Goal: Transaction & Acquisition: Download file/media

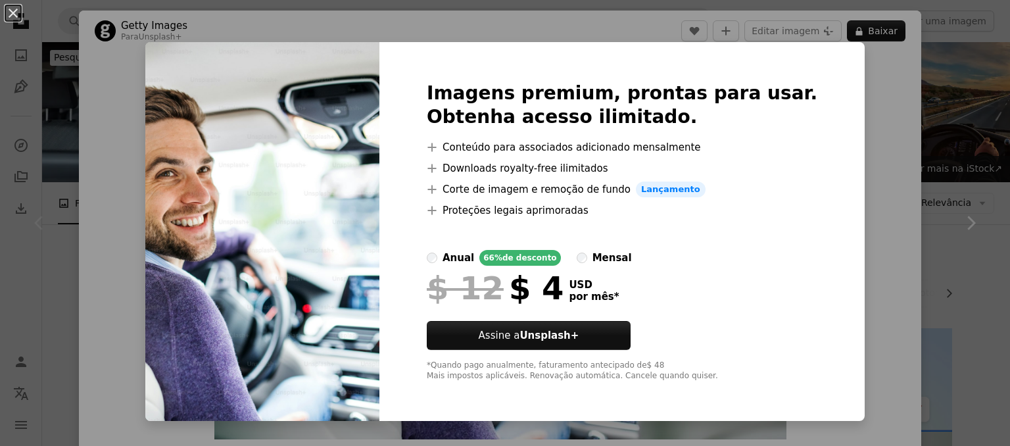
scroll to position [210, 0]
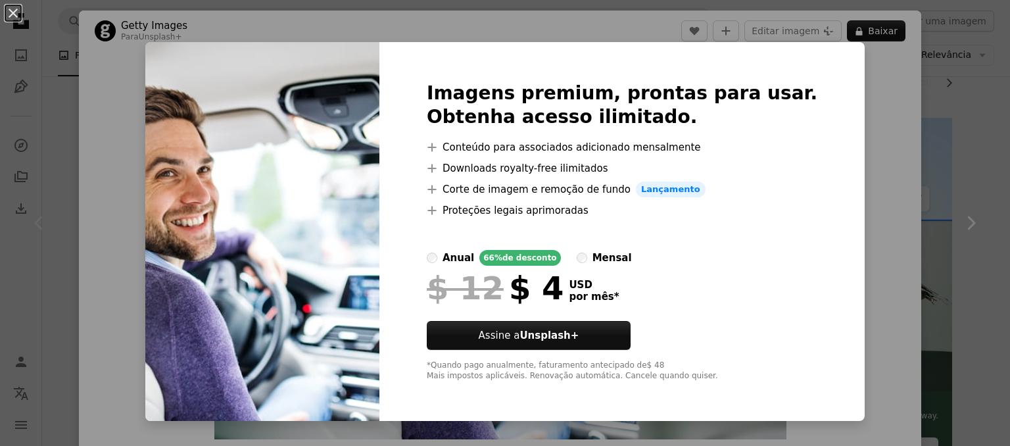
click at [858, 87] on div "An X shape Imagens premium, prontas para usar. Obtenha acesso ilimitado. A plus…" at bounding box center [505, 223] width 1010 height 446
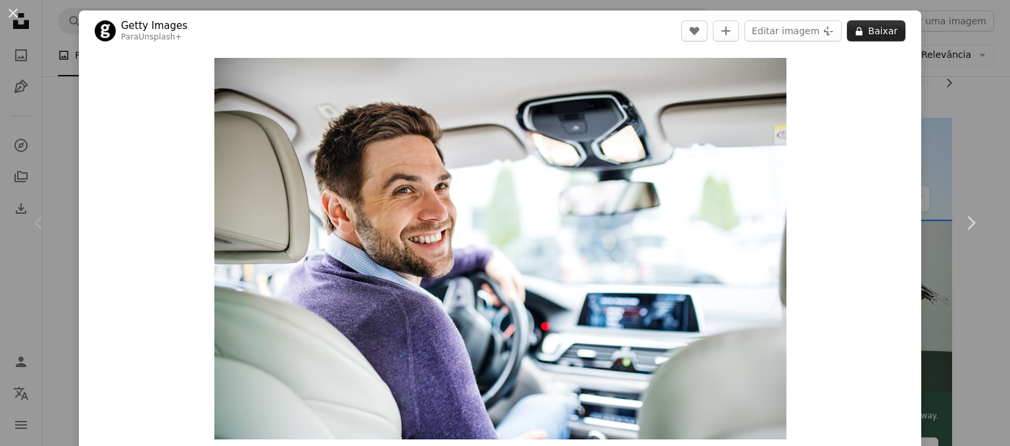
click at [863, 26] on button "A lock Baixar" at bounding box center [876, 30] width 59 height 21
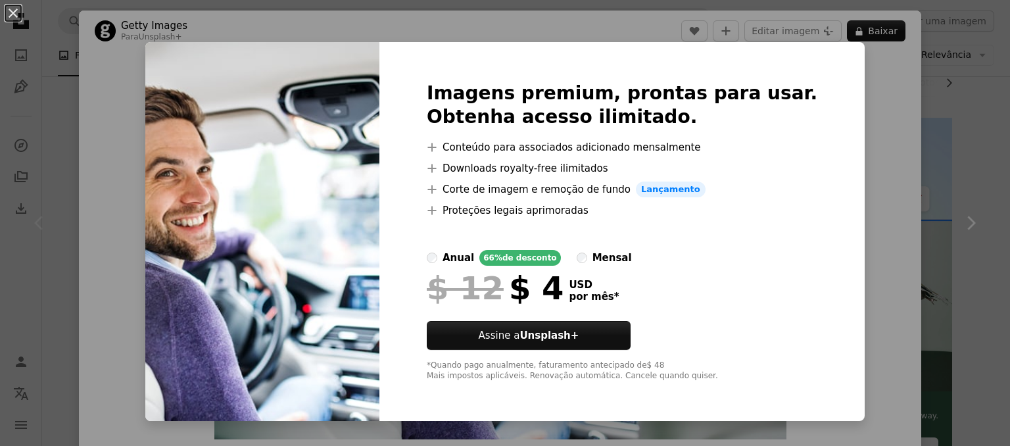
click at [886, 103] on div "An X shape Imagens premium, prontas para usar. Obtenha acesso ilimitado. A plus…" at bounding box center [505, 223] width 1010 height 446
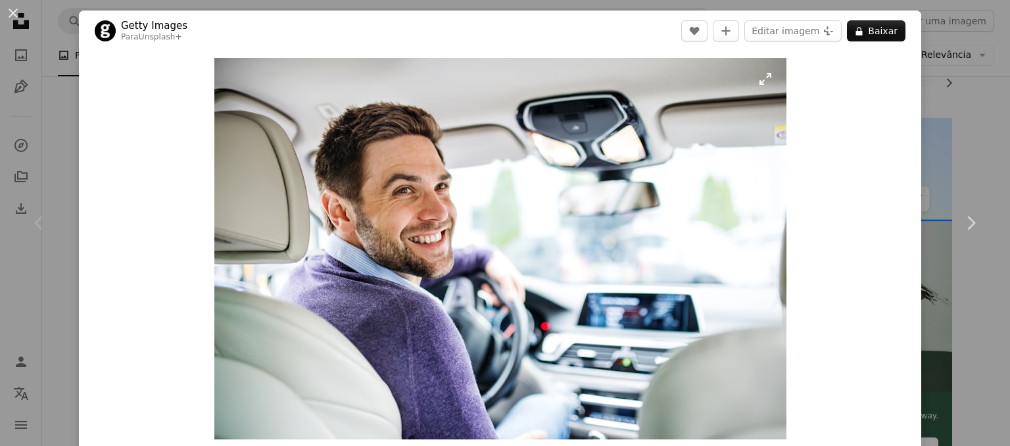
click at [546, 237] on img "Ampliar esta imagem" at bounding box center [500, 248] width 572 height 381
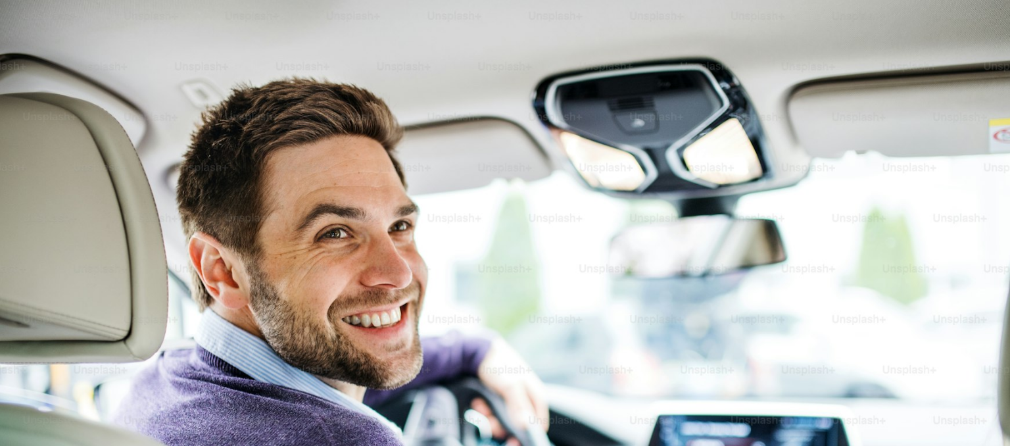
scroll to position [107, 0]
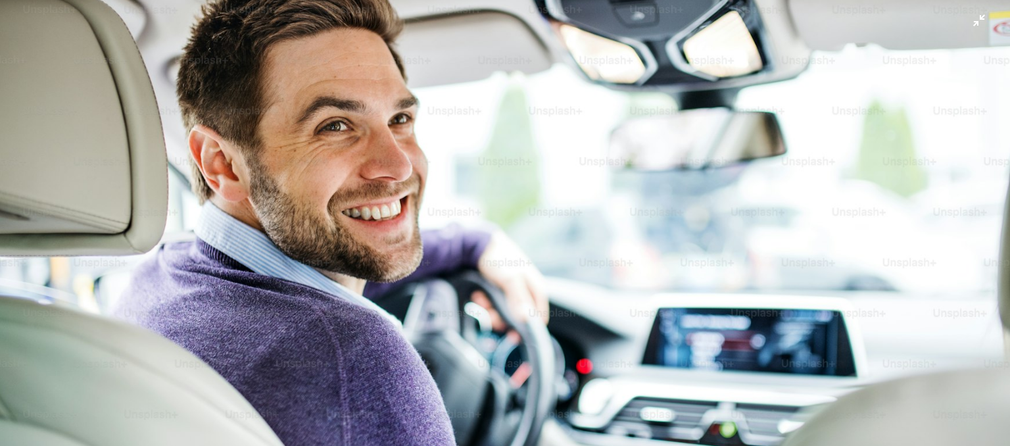
click at [689, 193] on img "Diminuir esta imagem" at bounding box center [504, 229] width 1011 height 674
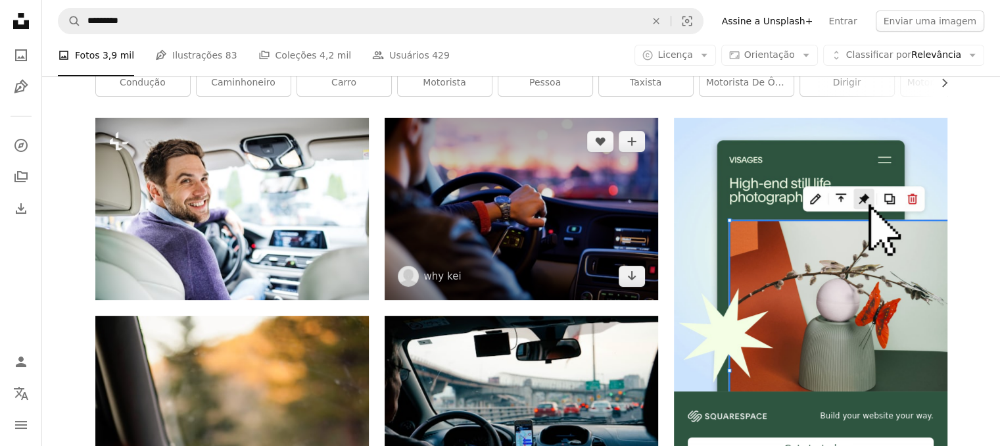
click at [565, 208] on img at bounding box center [522, 209] width 274 height 182
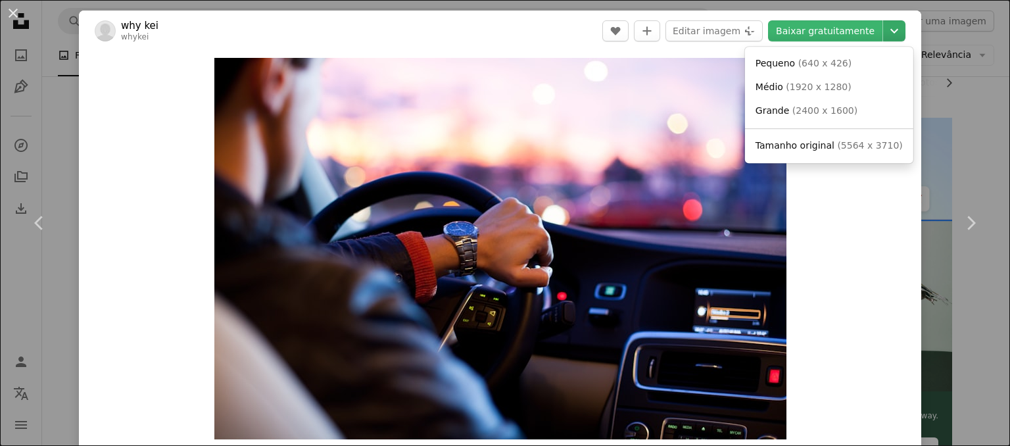
click at [884, 31] on icon "Chevron down" at bounding box center [894, 31] width 21 height 16
click at [820, 59] on span "( 640 x 426 )" at bounding box center [825, 63] width 54 height 11
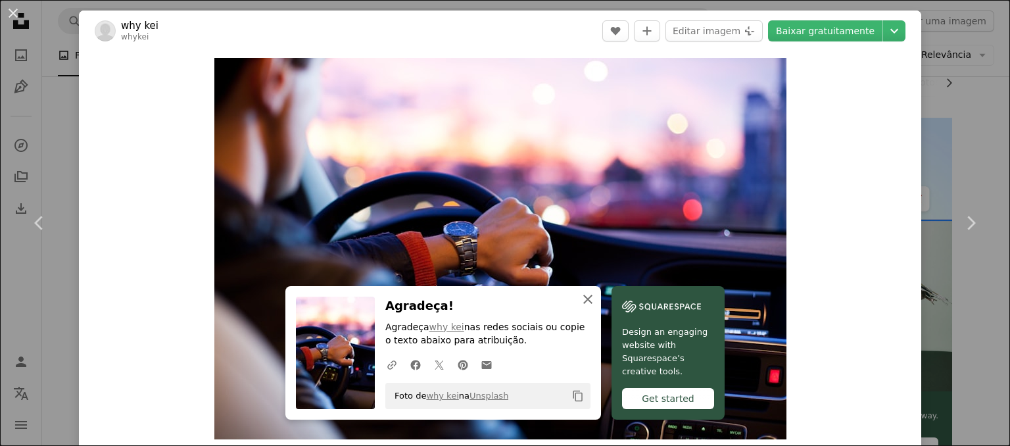
click at [580, 299] on icon "An X shape" at bounding box center [588, 299] width 16 height 16
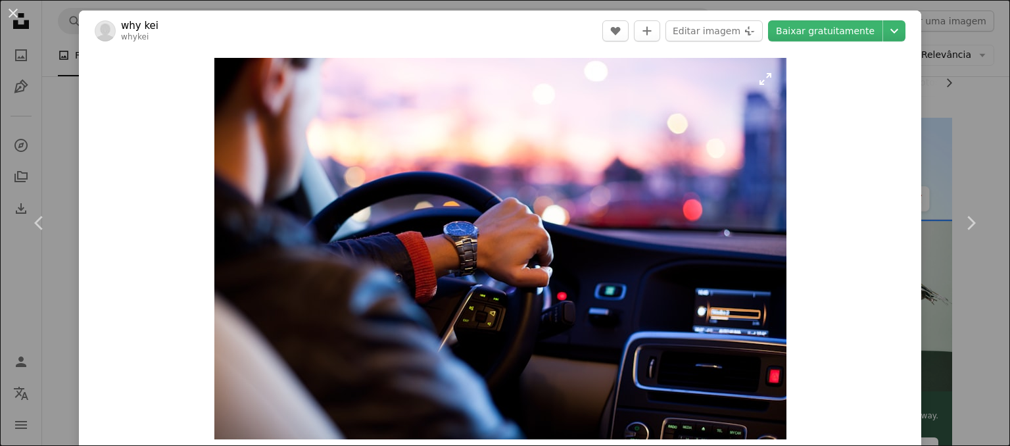
click at [534, 172] on img "Ampliar esta imagem" at bounding box center [500, 248] width 572 height 381
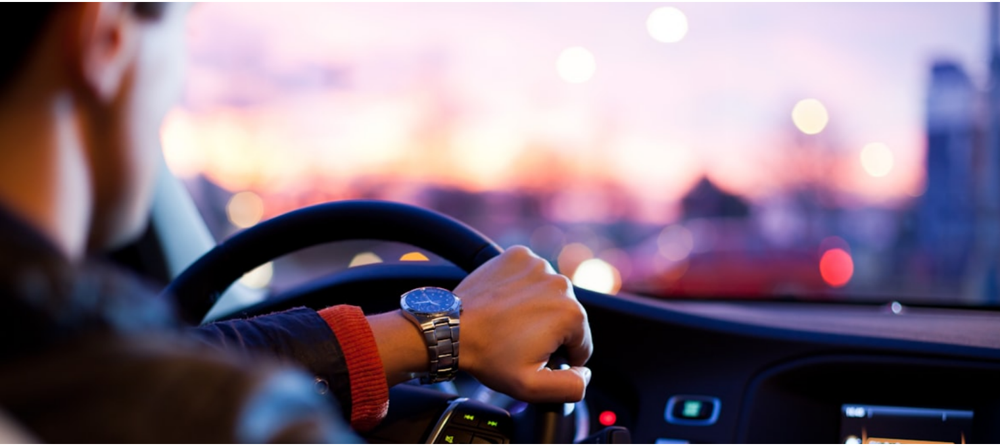
scroll to position [107, 0]
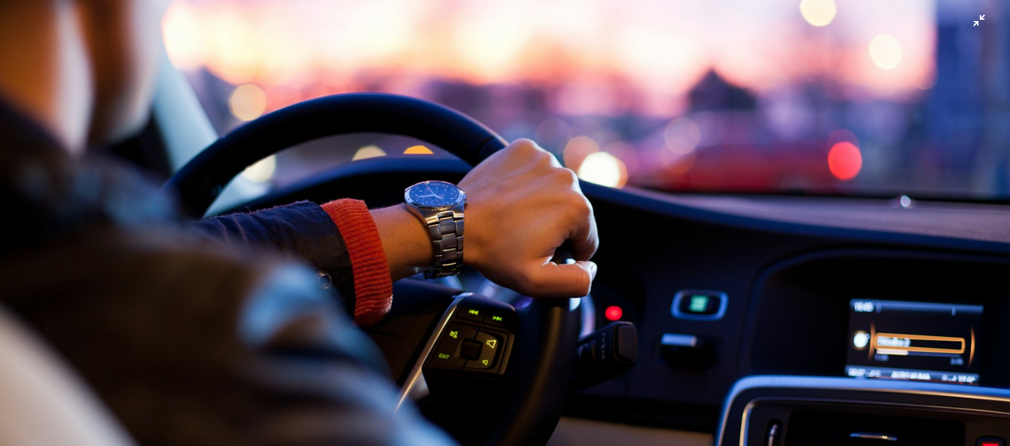
click at [534, 172] on img "Diminuir esta imagem" at bounding box center [504, 229] width 1011 height 674
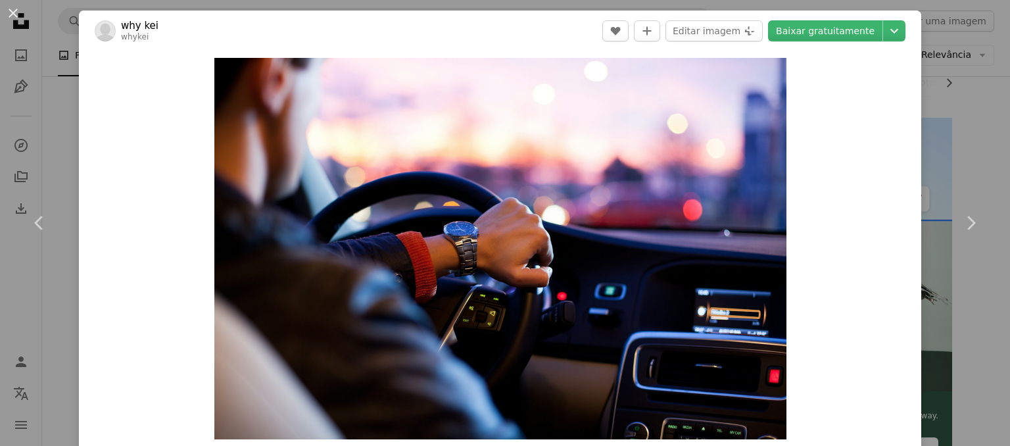
click at [159, 214] on div "Zoom in" at bounding box center [500, 248] width 842 height 395
